Goal: Task Accomplishment & Management: Use online tool/utility

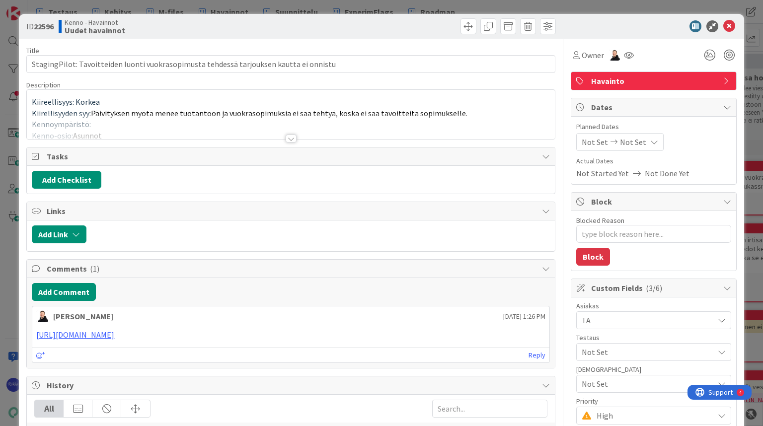
type textarea "x"
click at [288, 136] on div at bounding box center [291, 139] width 11 height 8
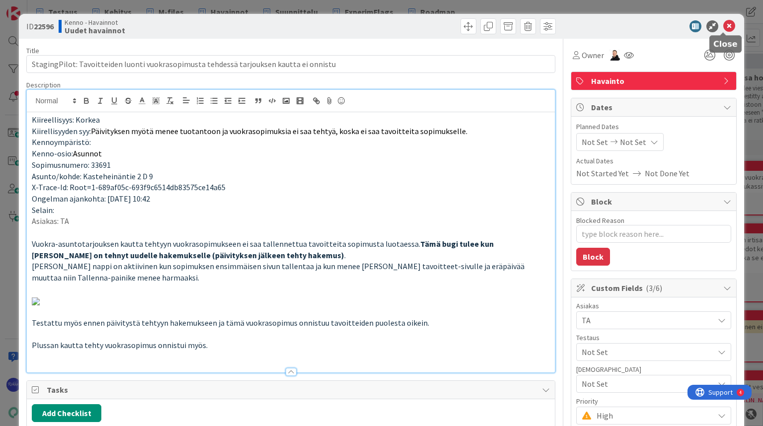
click at [723, 26] on icon at bounding box center [729, 26] width 12 height 12
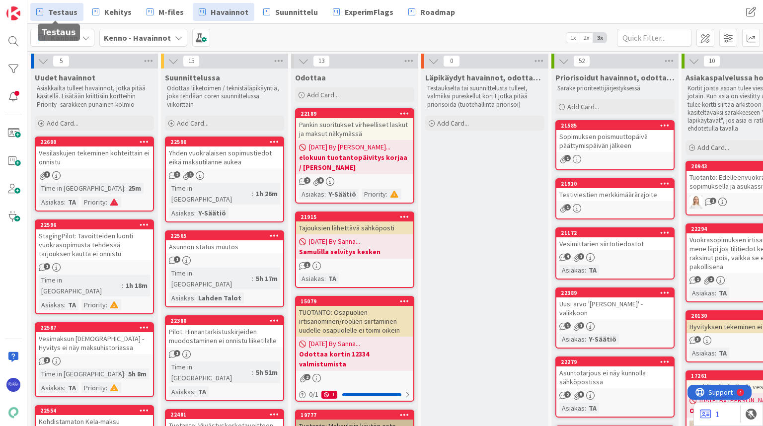
click at [60, 16] on span "Testaus" at bounding box center [62, 12] width 29 height 12
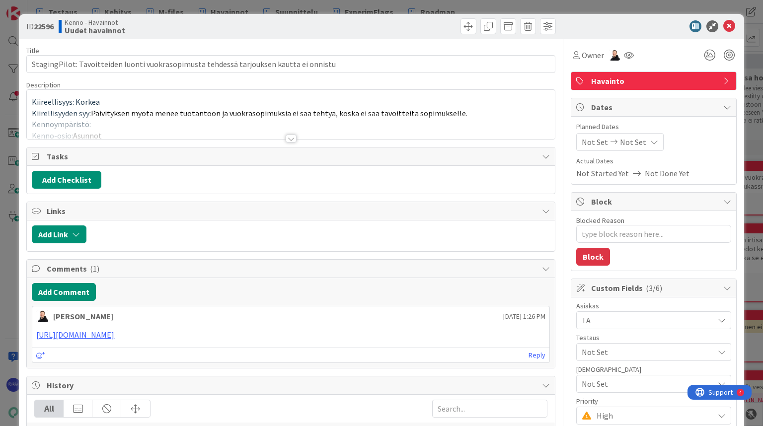
type textarea "x"
click at [288, 137] on div at bounding box center [291, 139] width 11 height 8
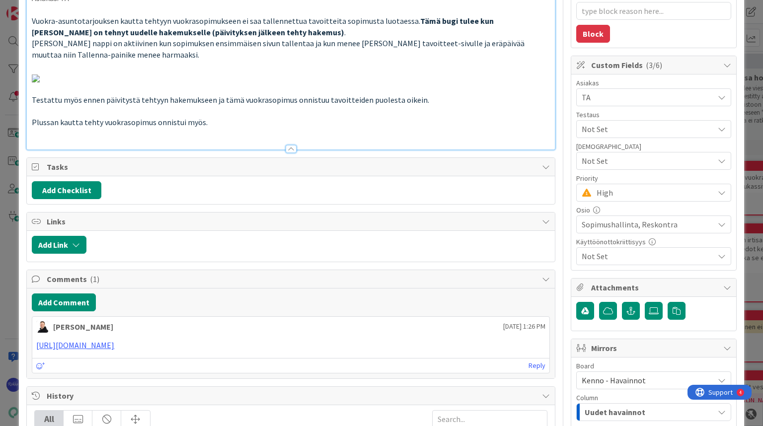
scroll to position [227, 0]
